Goal: Check status: Check status

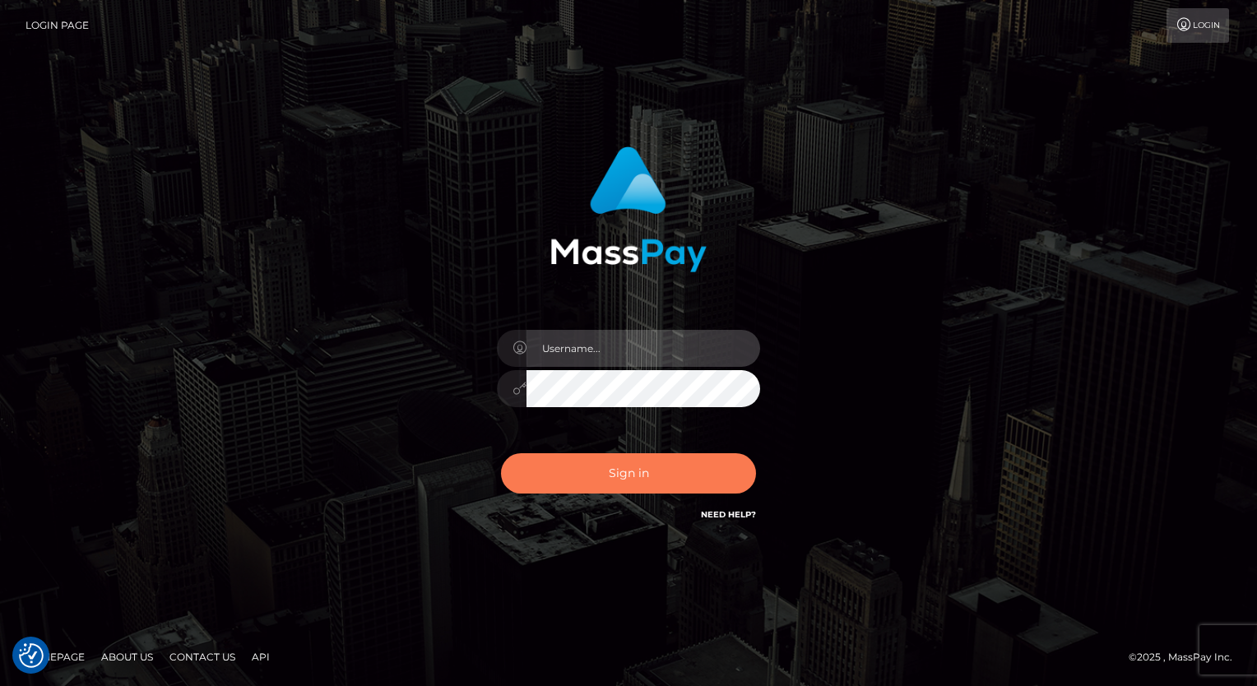
type input "aly.ignite"
click at [584, 482] on button "Sign in" at bounding box center [628, 473] width 255 height 40
type input "aly.ignite"
click at [576, 467] on button "Sign in" at bounding box center [628, 473] width 255 height 40
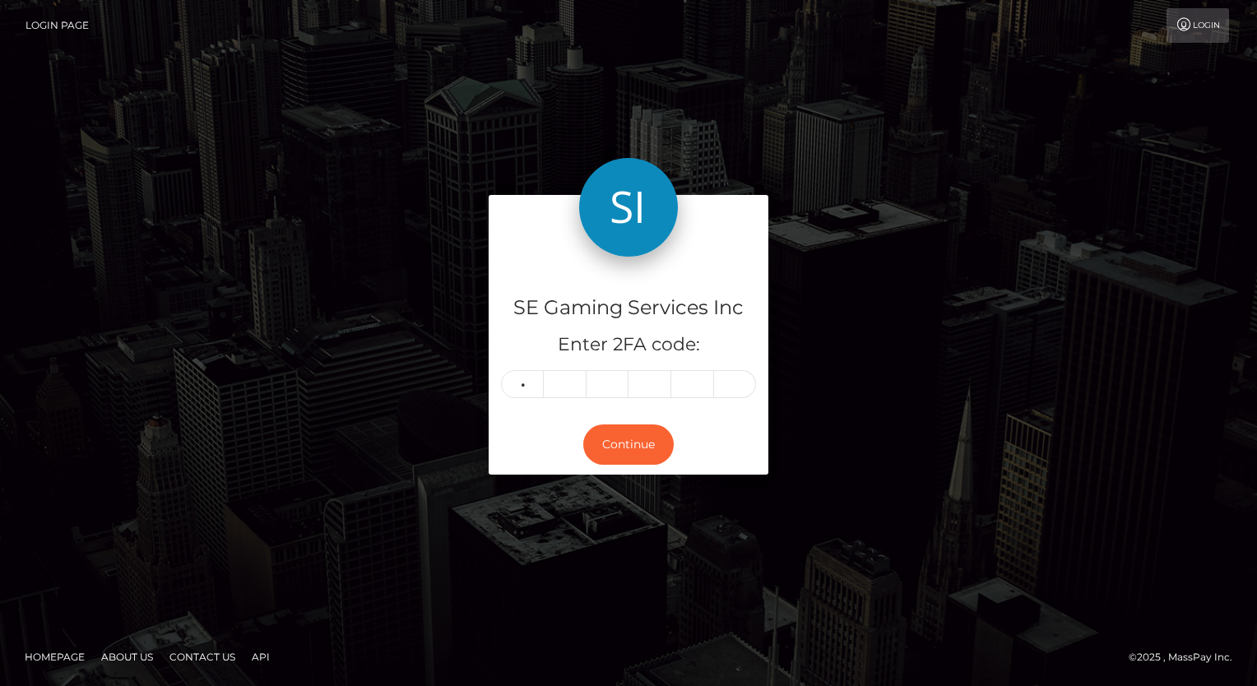
type input "7"
type input "2"
type input "3"
type input "4"
type input "3"
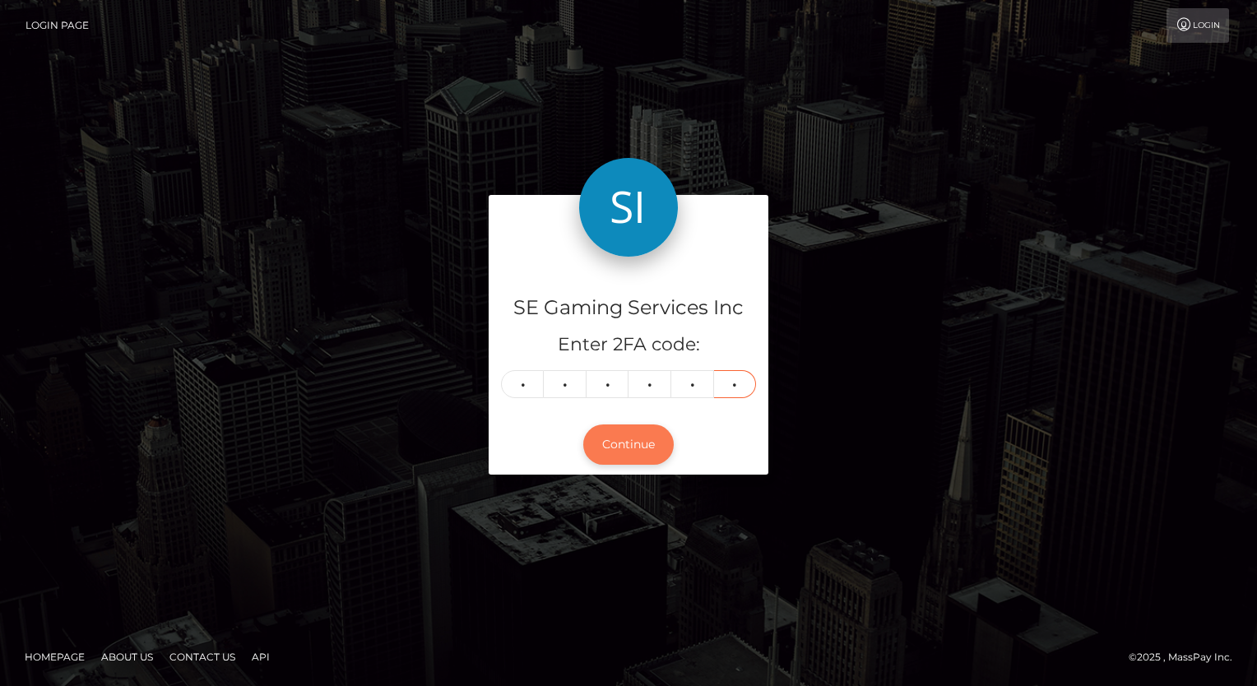
type input "4"
click at [639, 453] on button "Continue" at bounding box center [628, 445] width 91 height 40
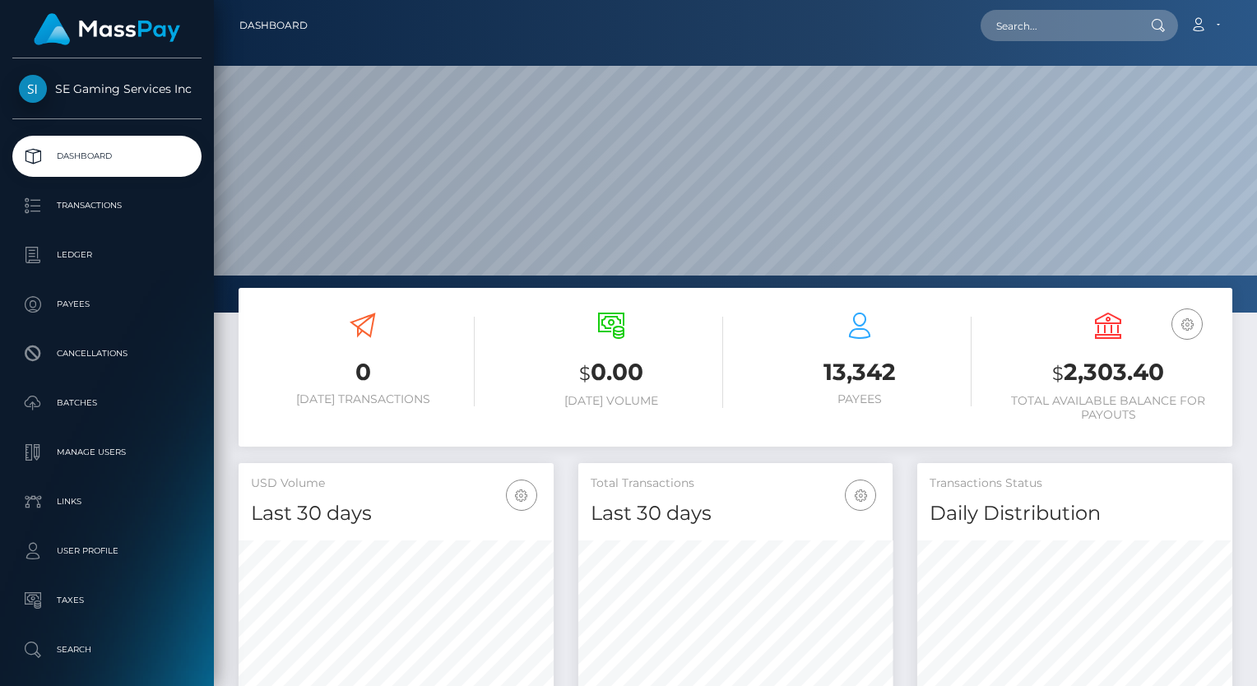
scroll to position [291, 315]
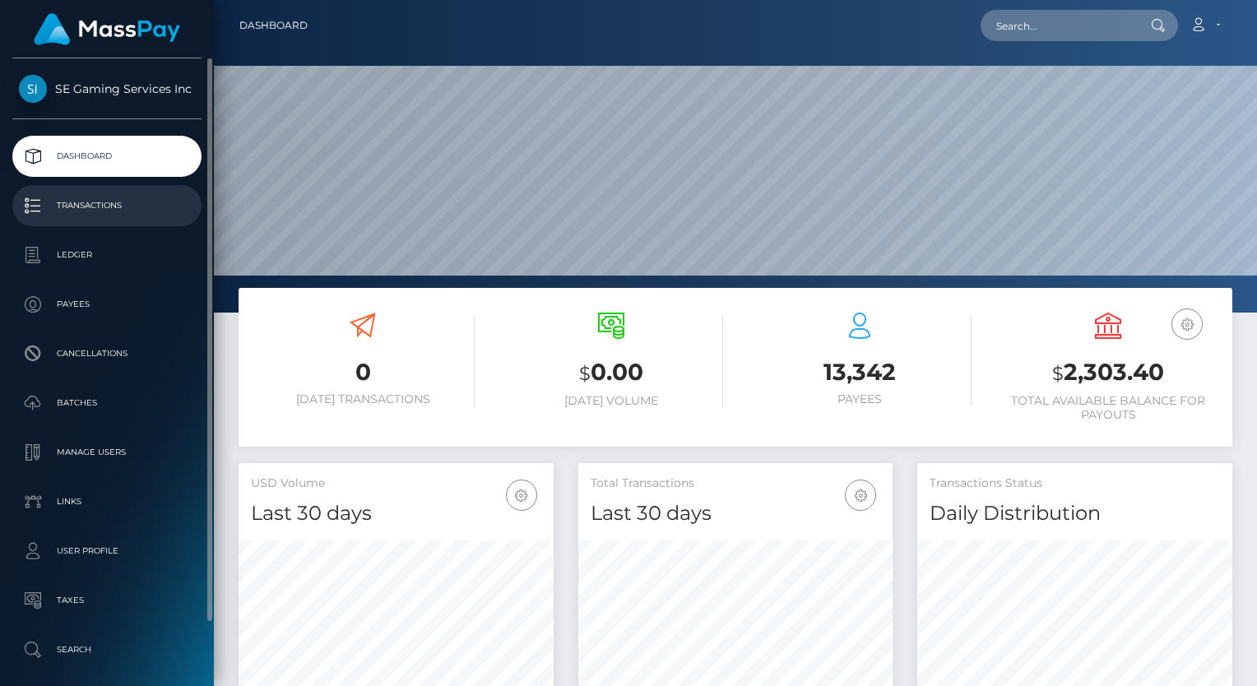
click at [128, 199] on p "Transactions" at bounding box center [107, 205] width 176 height 25
